Goal: Task Accomplishment & Management: Complete application form

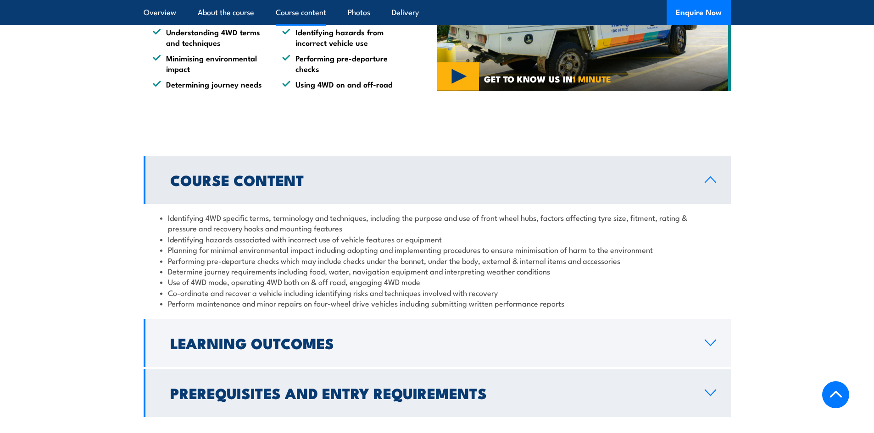
scroll to position [780, 0]
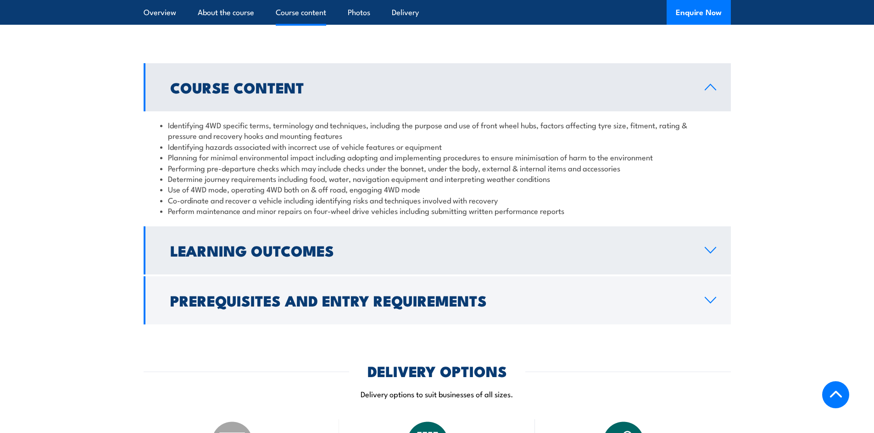
click at [710, 245] on link "Learning Outcomes" at bounding box center [437, 251] width 587 height 48
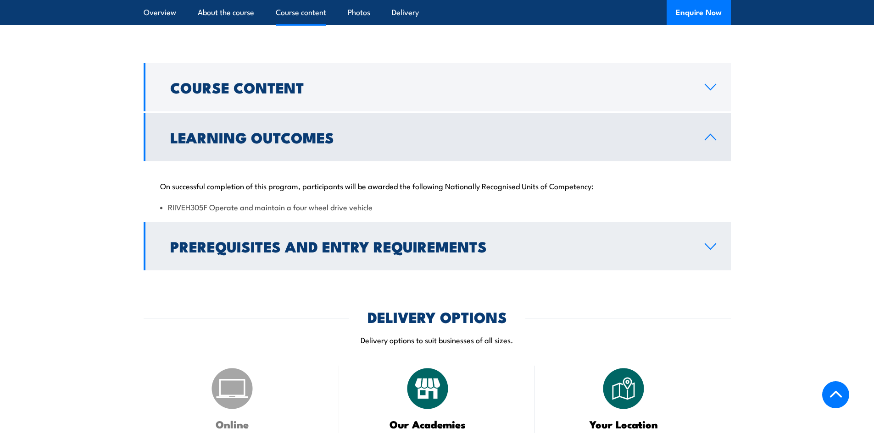
click at [715, 243] on icon at bounding box center [710, 246] width 12 height 7
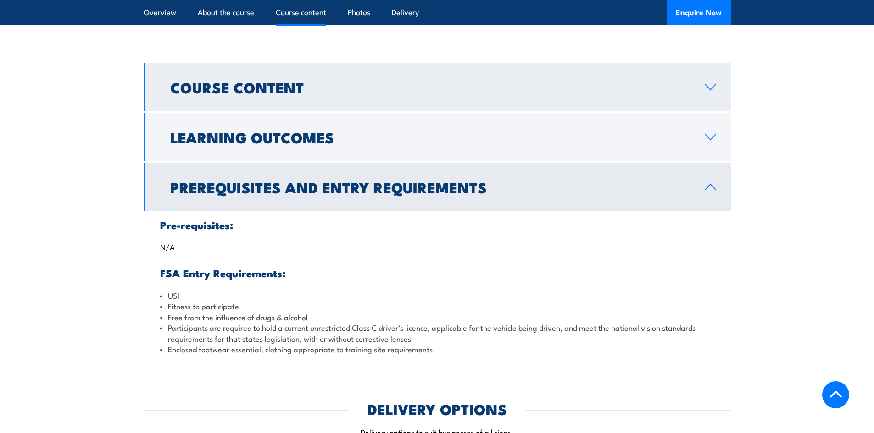
click at [710, 89] on icon at bounding box center [710, 86] width 12 height 7
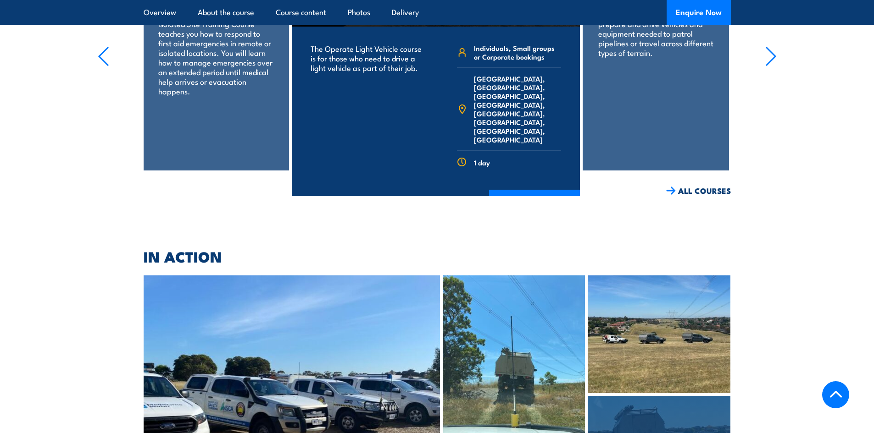
scroll to position [1465, 0]
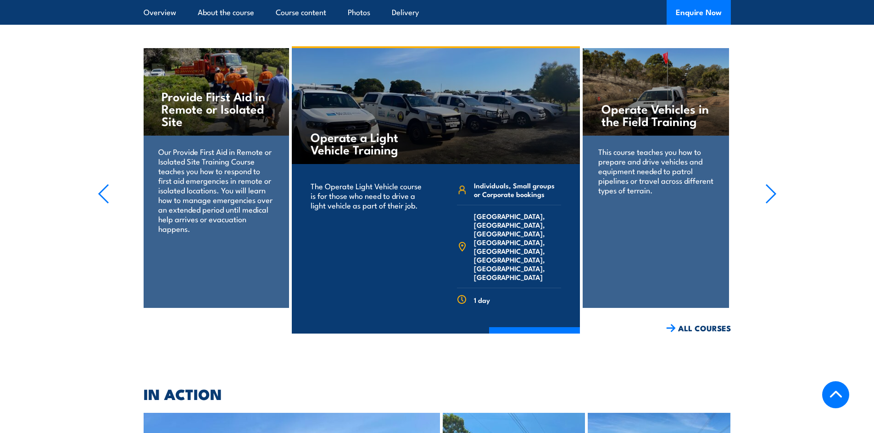
click at [768, 184] on icon "button" at bounding box center [770, 194] width 11 height 20
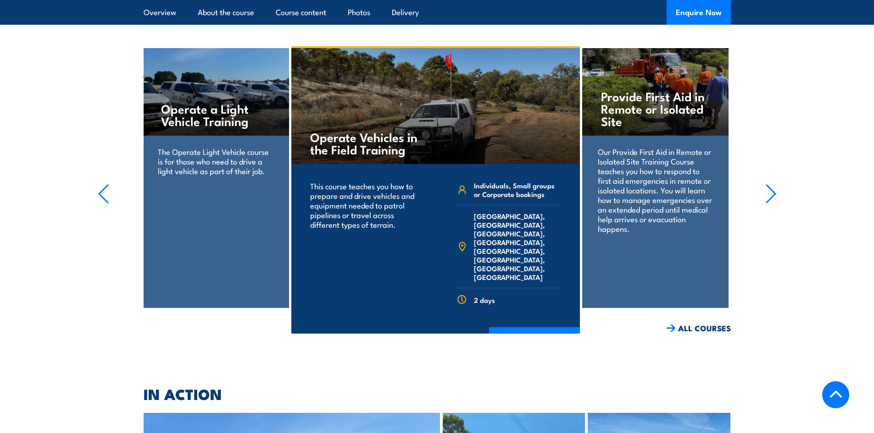
click at [768, 184] on icon "button" at bounding box center [770, 194] width 11 height 20
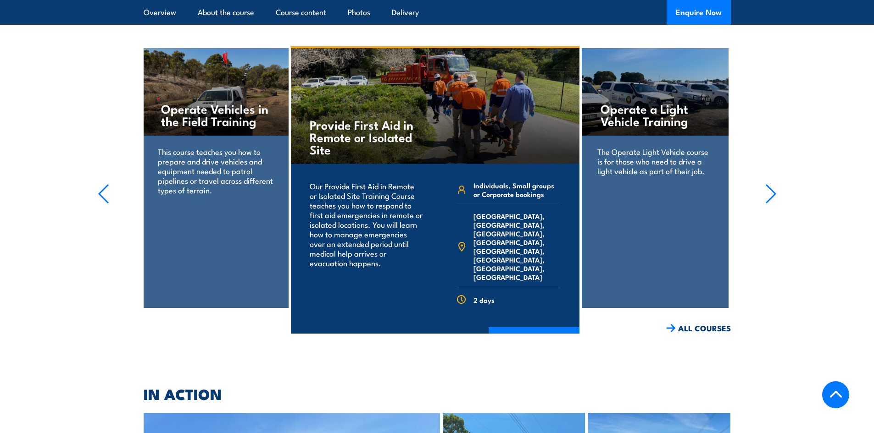
click at [768, 184] on icon "button" at bounding box center [770, 194] width 11 height 20
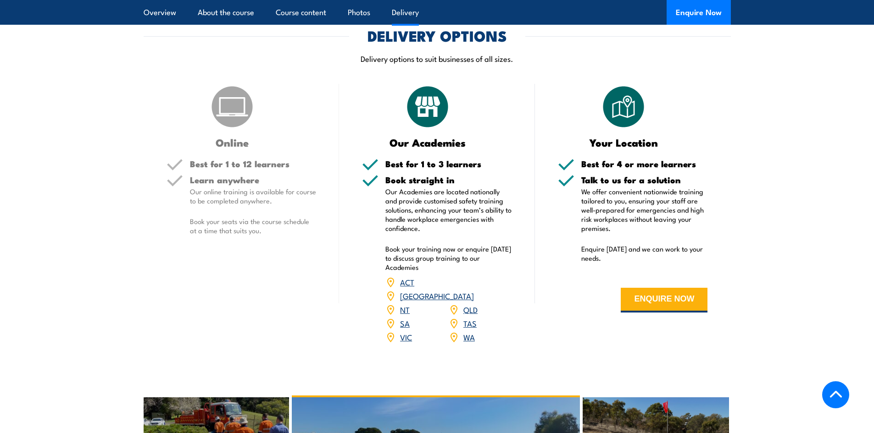
scroll to position [1098, 0]
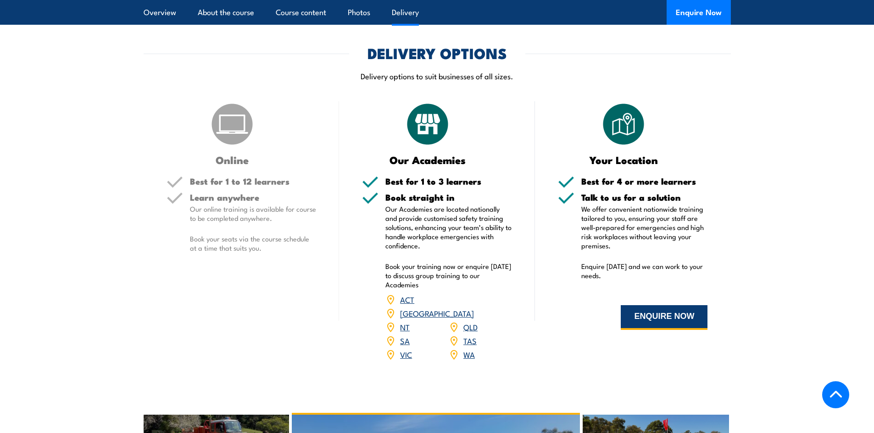
click at [660, 330] on button "ENQUIRE NOW" at bounding box center [664, 317] width 87 height 25
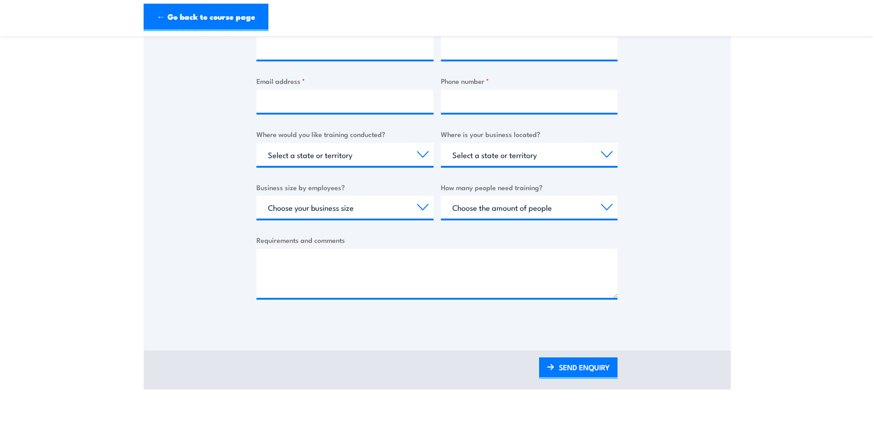
scroll to position [138, 0]
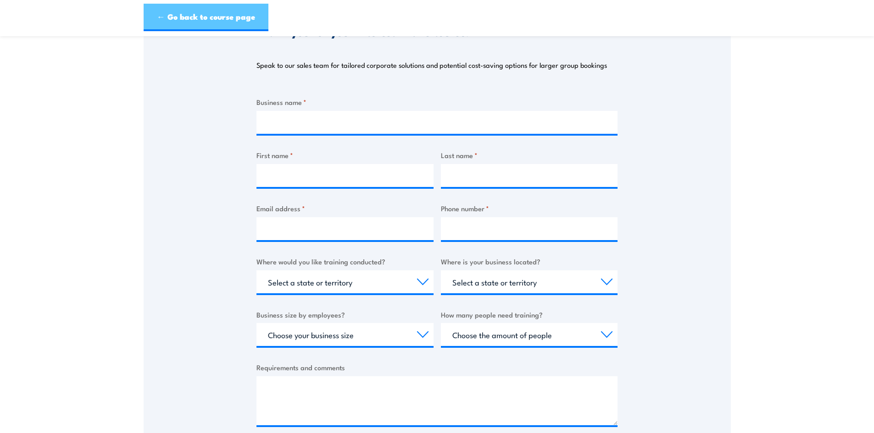
click at [194, 24] on link "← Go back to course page" at bounding box center [206, 18] width 125 height 28
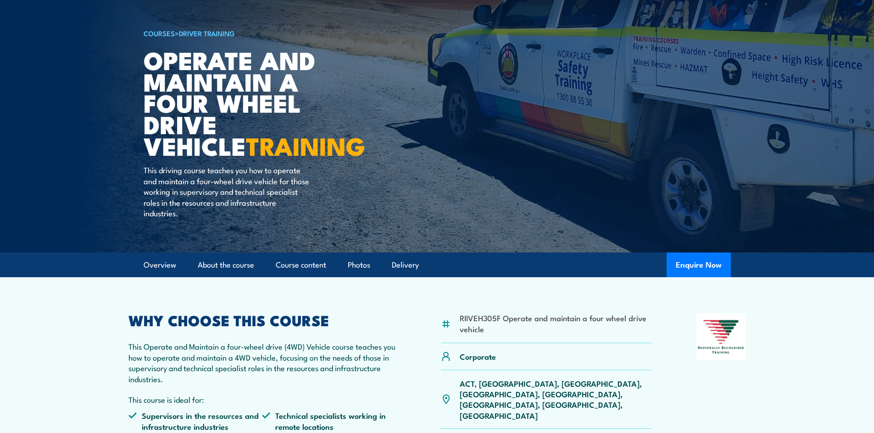
scroll to position [183, 0]
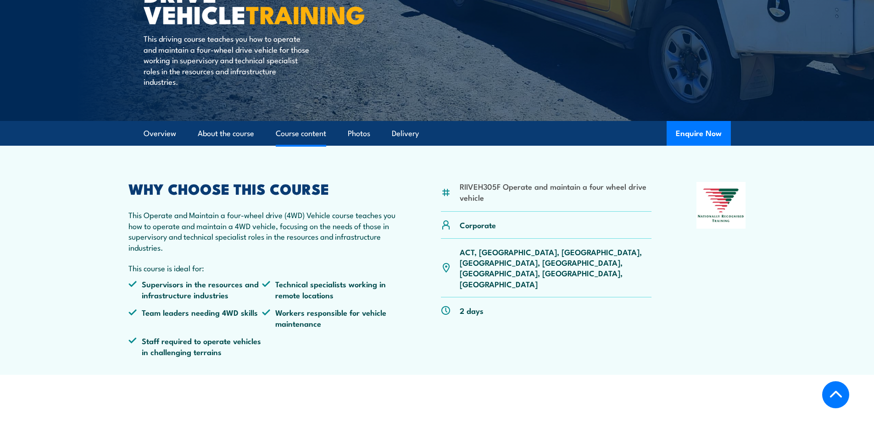
click at [312, 141] on link "Course content" at bounding box center [301, 134] width 50 height 24
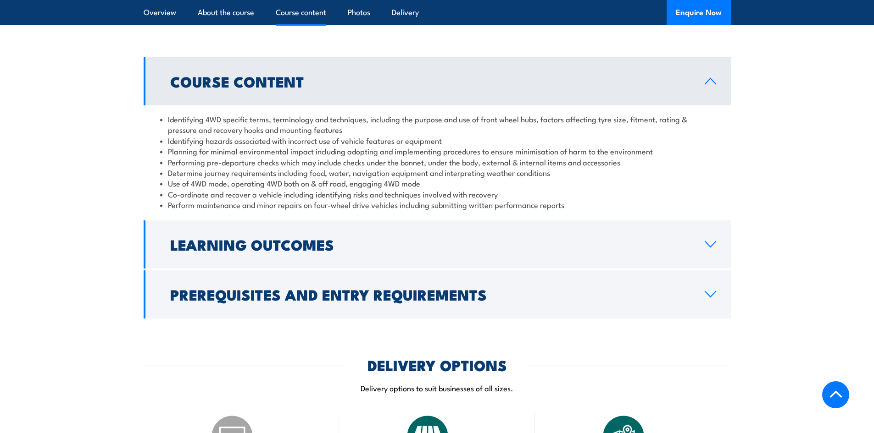
scroll to position [786, 0]
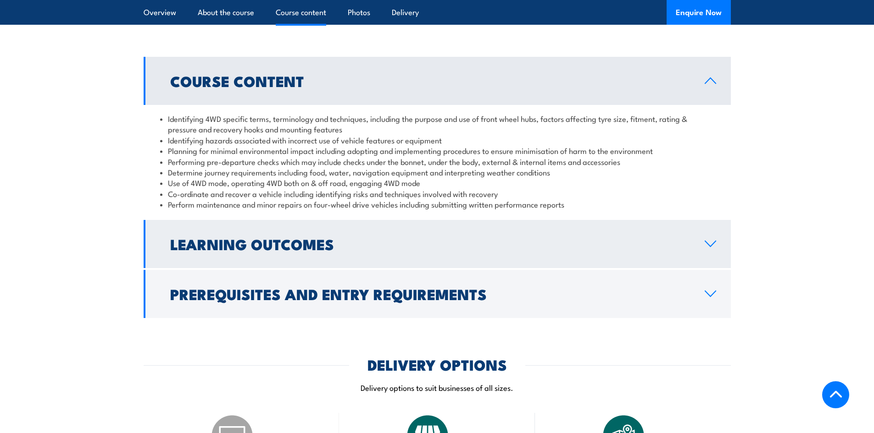
click at [361, 248] on h2 "Learning Outcomes" at bounding box center [430, 244] width 520 height 13
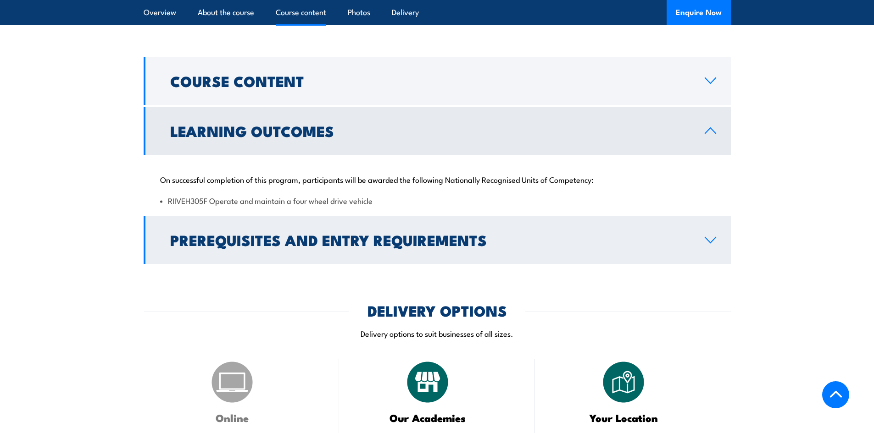
click at [250, 252] on link "Prerequisites and Entry Requirements" at bounding box center [437, 240] width 587 height 48
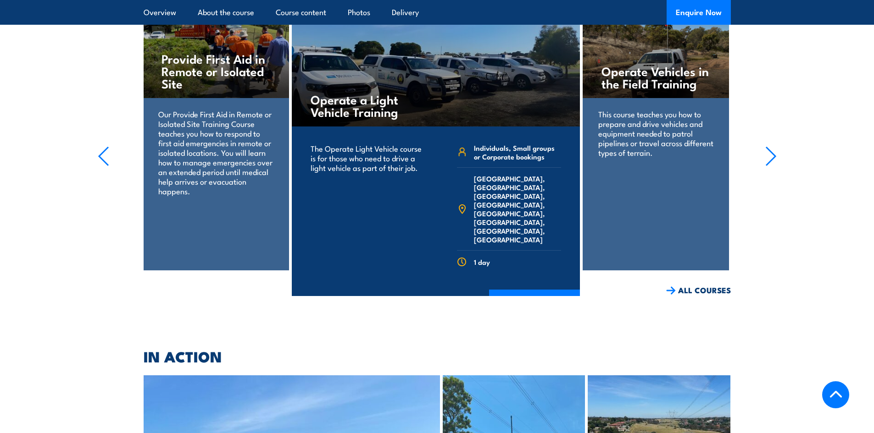
scroll to position [1520, 0]
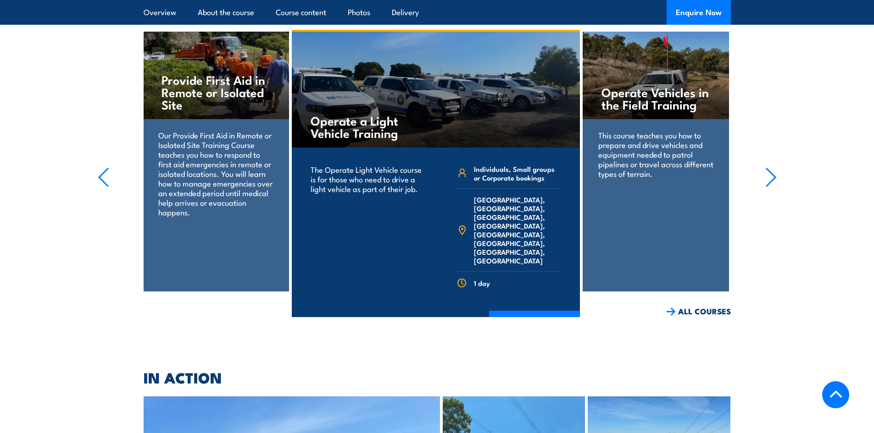
click at [774, 167] on icon "button" at bounding box center [770, 177] width 11 height 20
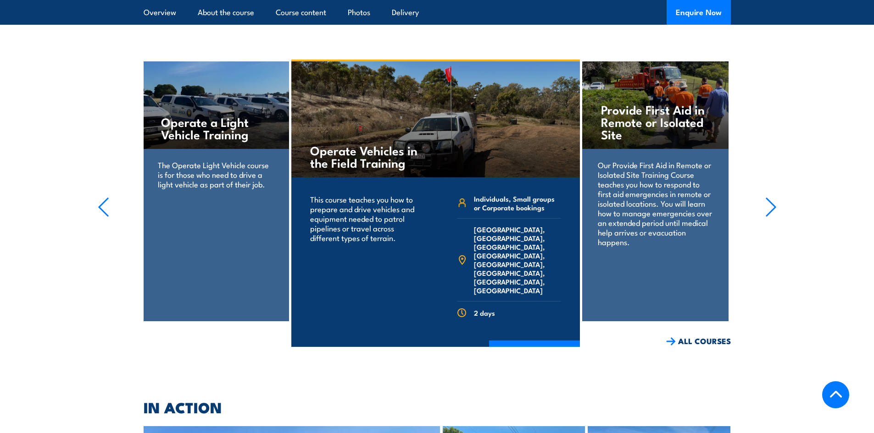
scroll to position [1474, 0]
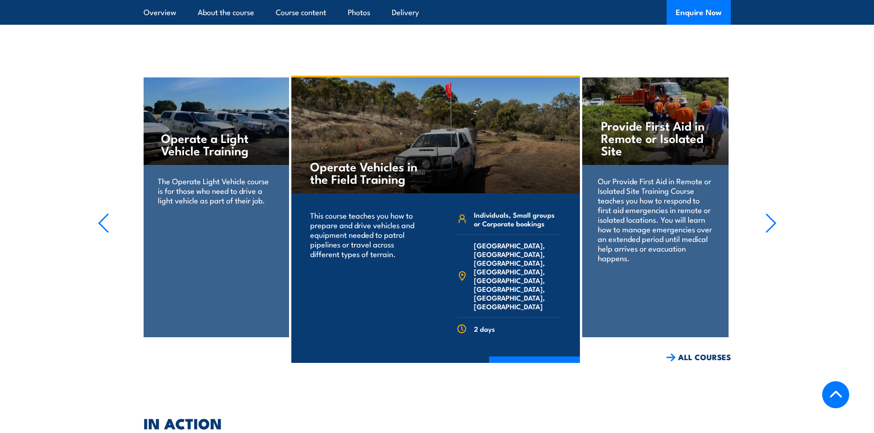
click at [766, 213] on icon "button" at bounding box center [770, 223] width 11 height 20
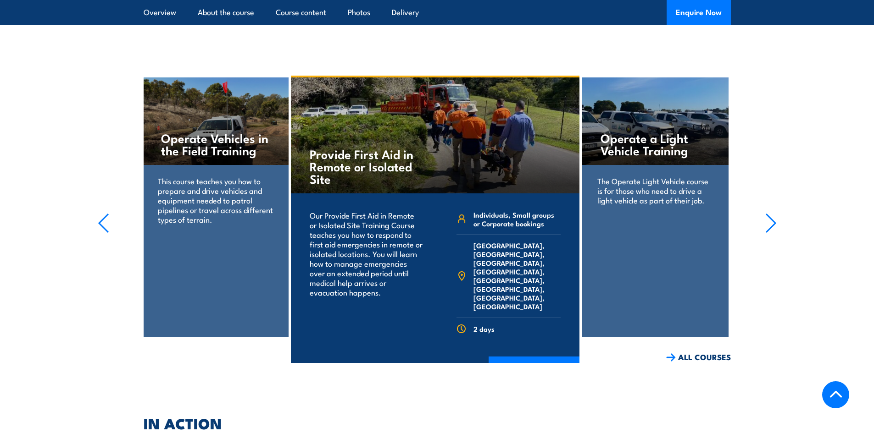
click at [766, 213] on icon "button" at bounding box center [770, 223] width 11 height 20
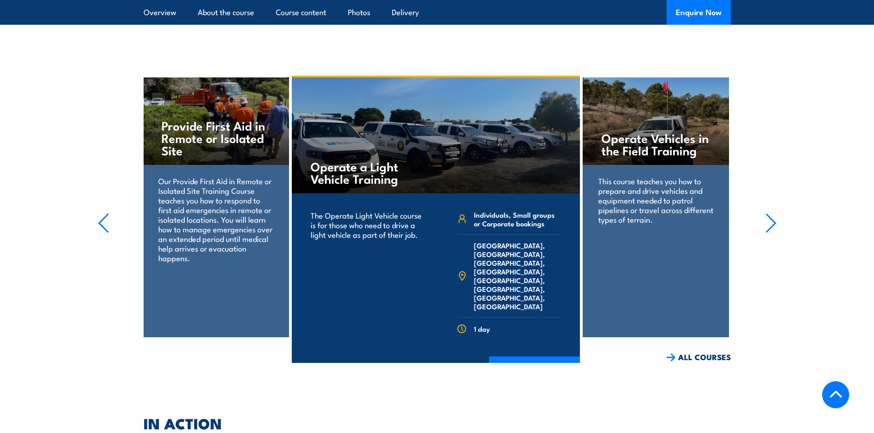
click at [767, 213] on icon "button" at bounding box center [770, 223] width 11 height 20
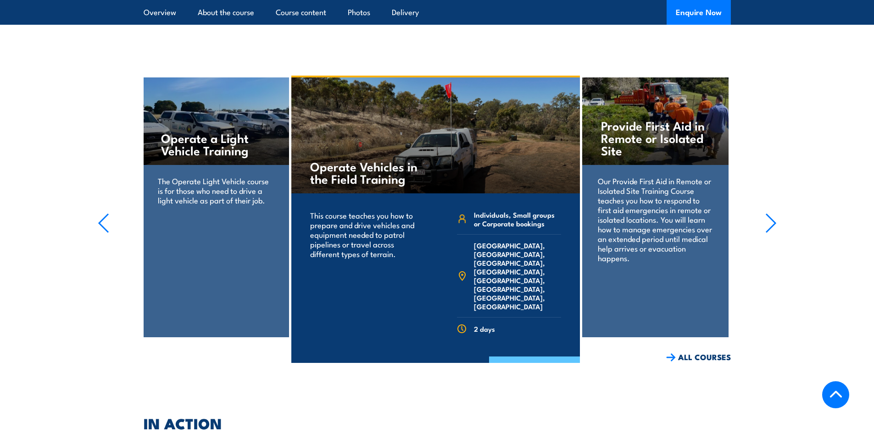
click at [532, 357] on link "COURSE DETAILS" at bounding box center [534, 369] width 91 height 24
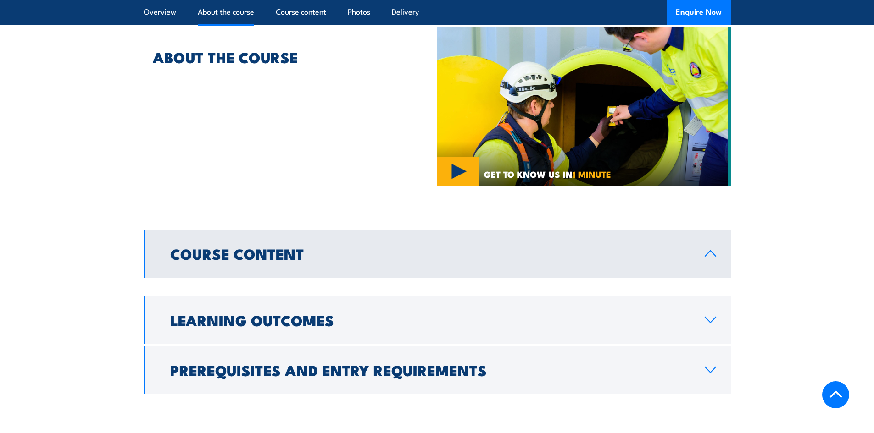
scroll to position [550, 0]
click at [304, 240] on link "Course Content" at bounding box center [437, 253] width 587 height 48
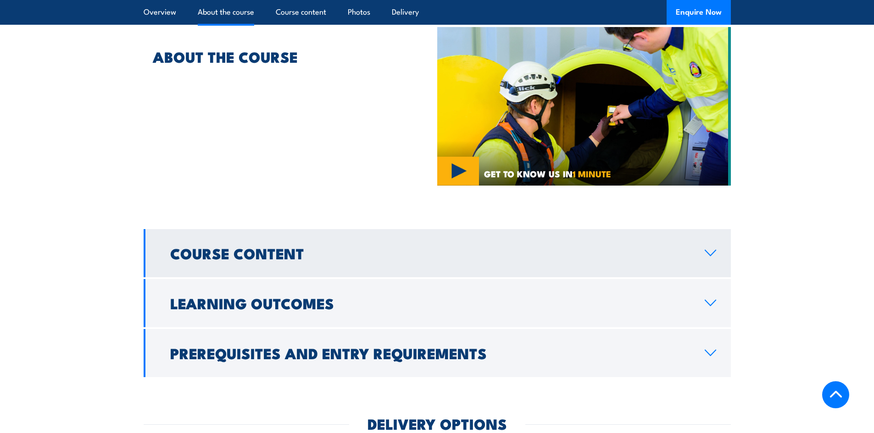
click at [304, 240] on link "Course Content" at bounding box center [437, 253] width 587 height 48
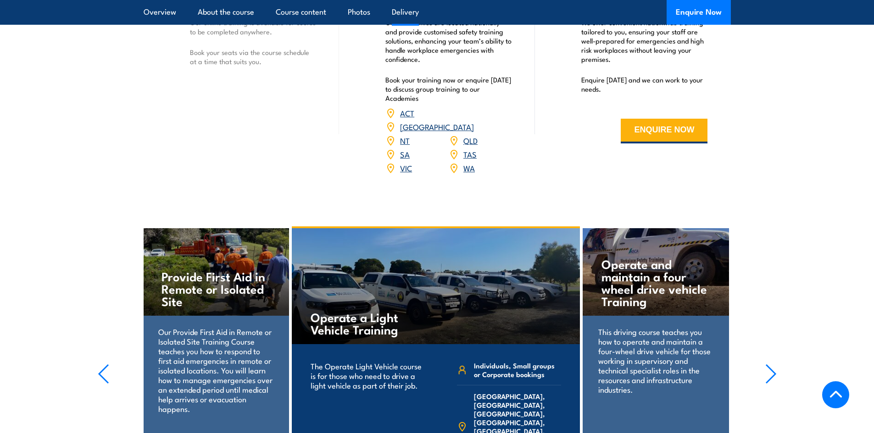
scroll to position [1055, 0]
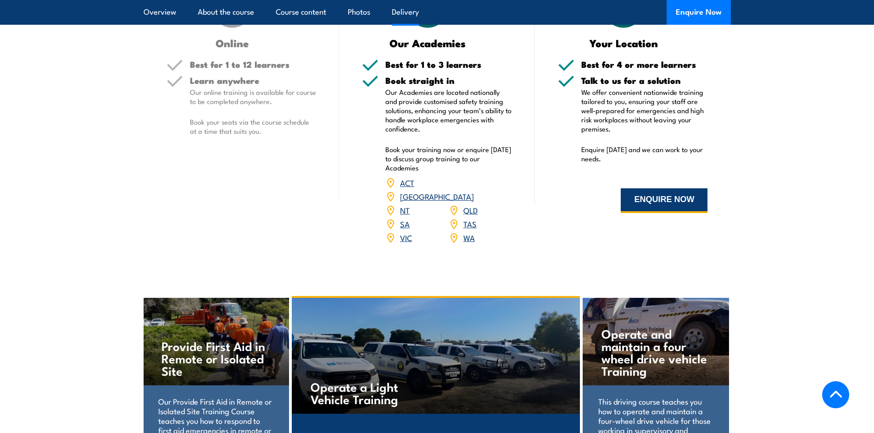
click at [671, 196] on button "ENQUIRE NOW" at bounding box center [664, 201] width 87 height 25
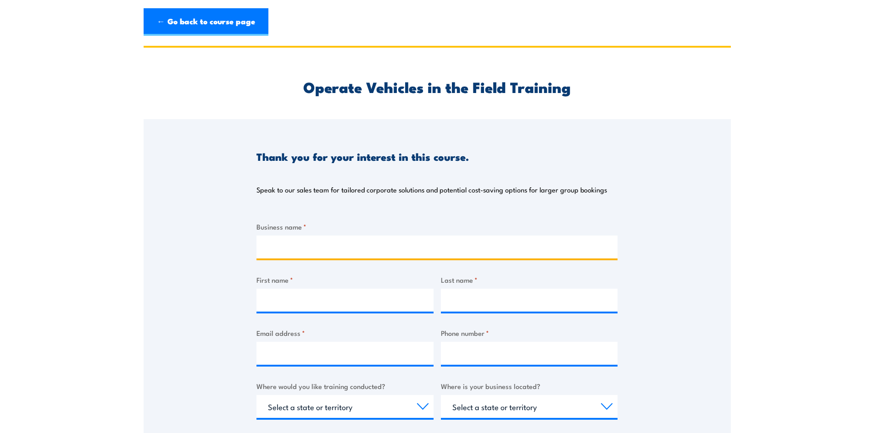
click at [327, 242] on input "Business name *" at bounding box center [436, 247] width 361 height 23
type input "True Resources"
type input "[PERSON_NAME]"
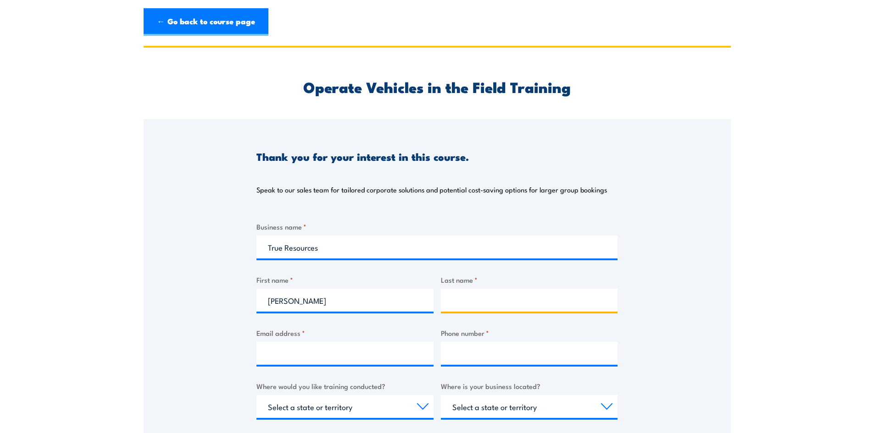
type input "[PERSON_NAME]"
type input "[EMAIL_ADDRESS][DOMAIN_NAME]"
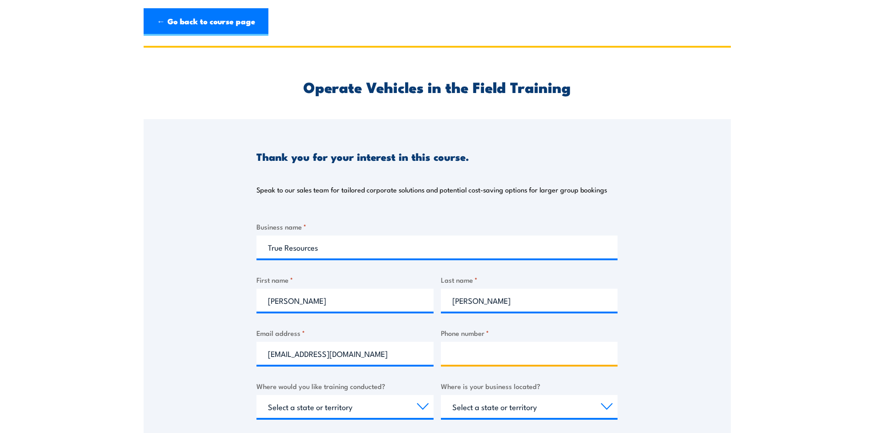
type input "64781925"
select select "WA"
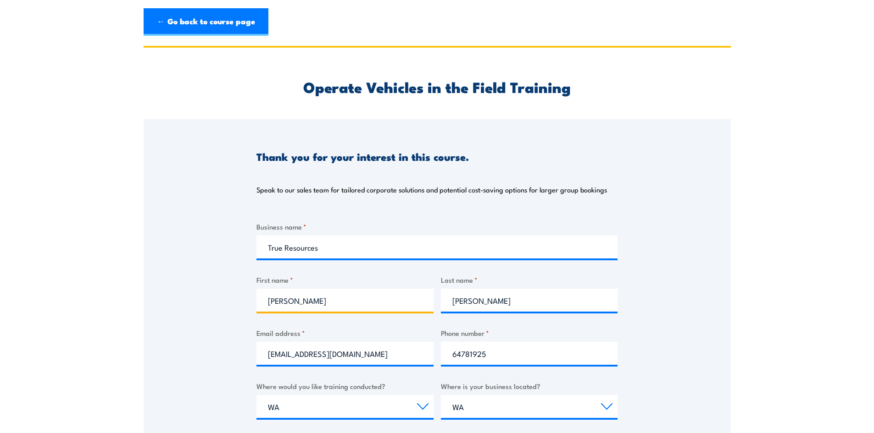
drag, startPoint x: 292, startPoint y: 305, endPoint x: 237, endPoint y: 309, distance: 55.2
click at [237, 309] on div "Thank you for your interest in this course. Speak to our sales team for tailore…" at bounding box center [437, 348] width 587 height 458
type input "Leoni"
type input "Judge"
click at [281, 355] on input "[EMAIL_ADDRESS][DOMAIN_NAME]" at bounding box center [344, 353] width 177 height 23
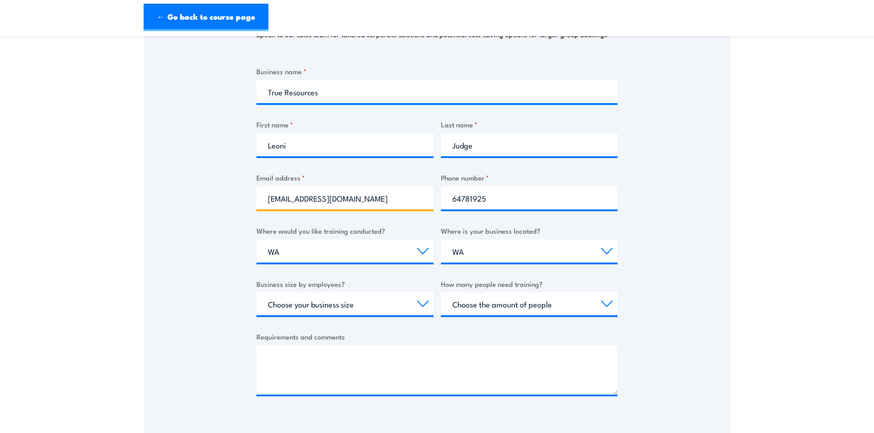
scroll to position [183, 0]
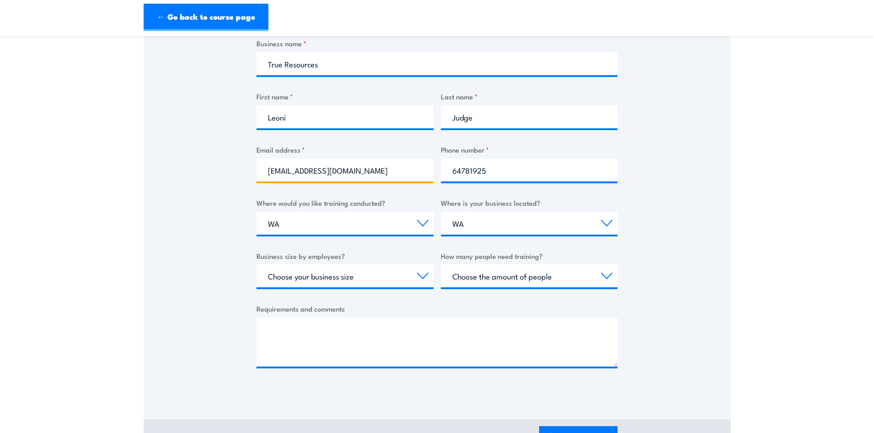
type input "[EMAIL_ADDRESS][DOMAIN_NAME]"
click at [413, 277] on select "Choose your business size 1 to 19 20 to 199 200+" at bounding box center [344, 276] width 177 height 23
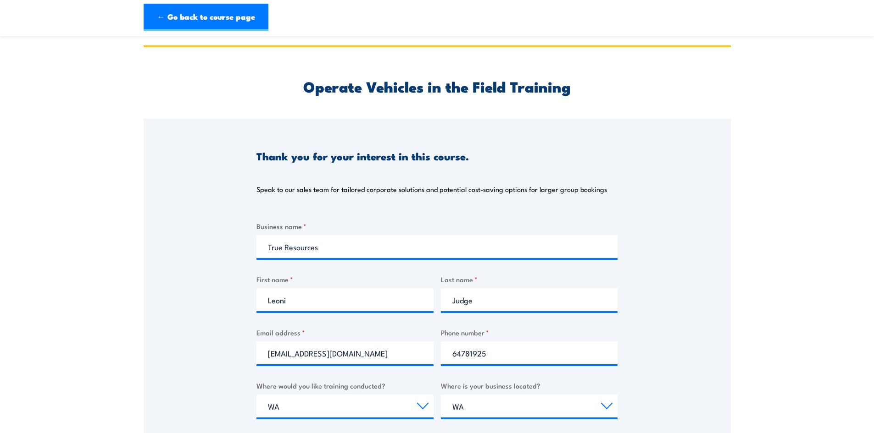
scroll to position [0, 0]
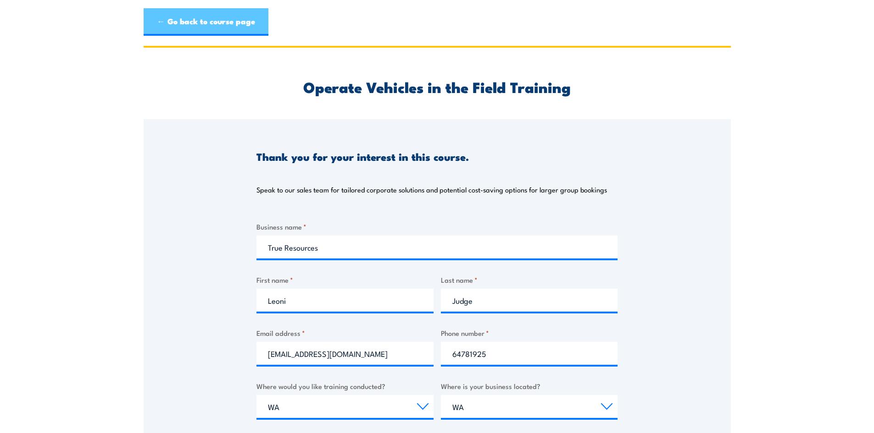
click at [193, 24] on link "← Go back to course page" at bounding box center [206, 22] width 125 height 28
